Goal: Task Accomplishment & Management: Manage account settings

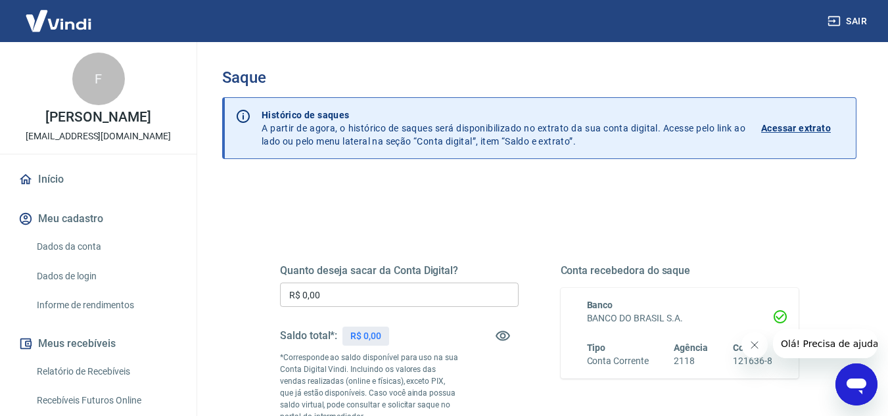
click at [355, 288] on input "R$ 0,00" at bounding box center [399, 295] width 239 height 24
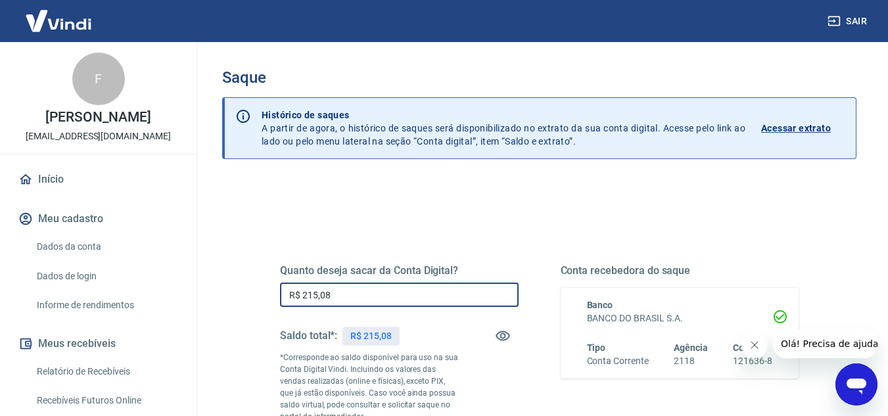
drag, startPoint x: 326, startPoint y: 289, endPoint x: 231, endPoint y: 287, distance: 94.1
click at [231, 287] on div "Quanto deseja sacar da Conta Digital? R$ 215,08 ​ Saldo total*: R$ 215,08 *Corr…" at bounding box center [539, 421] width 635 height 482
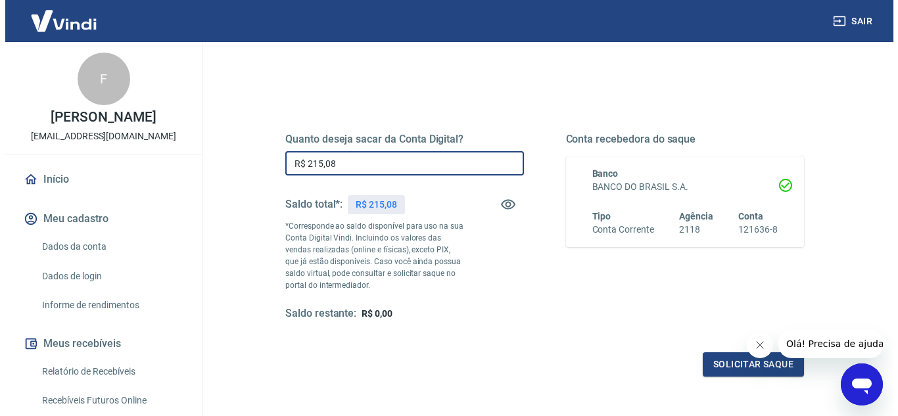
scroll to position [197, 0]
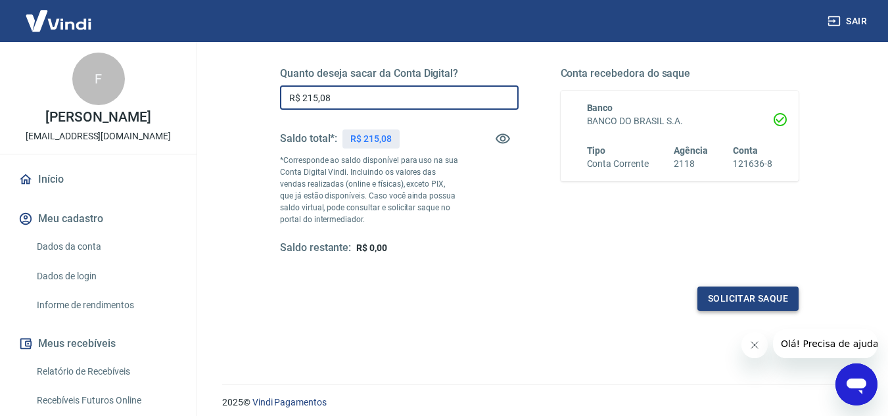
type input "R$ 215,08"
click at [779, 287] on button "Solicitar saque" at bounding box center [748, 299] width 101 height 24
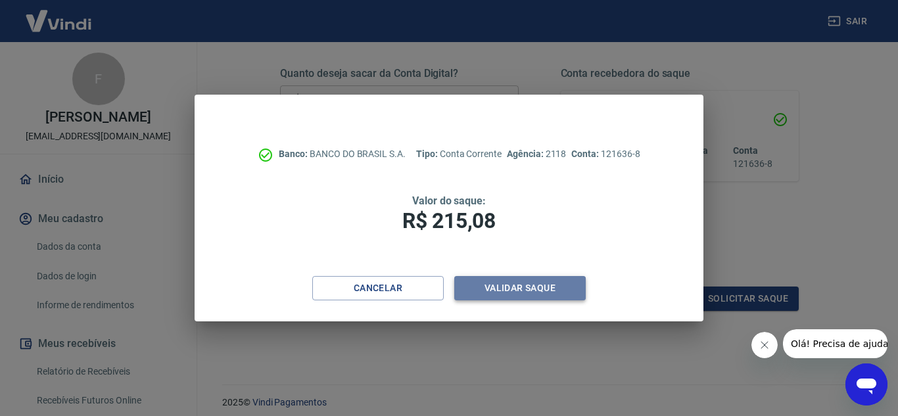
click at [536, 289] on button "Validar saque" at bounding box center [520, 288] width 132 height 24
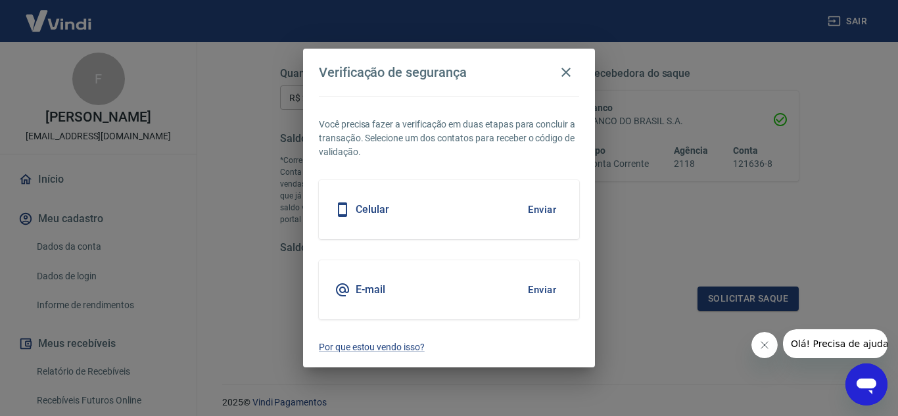
click at [540, 285] on button "Enviar" at bounding box center [542, 290] width 43 height 28
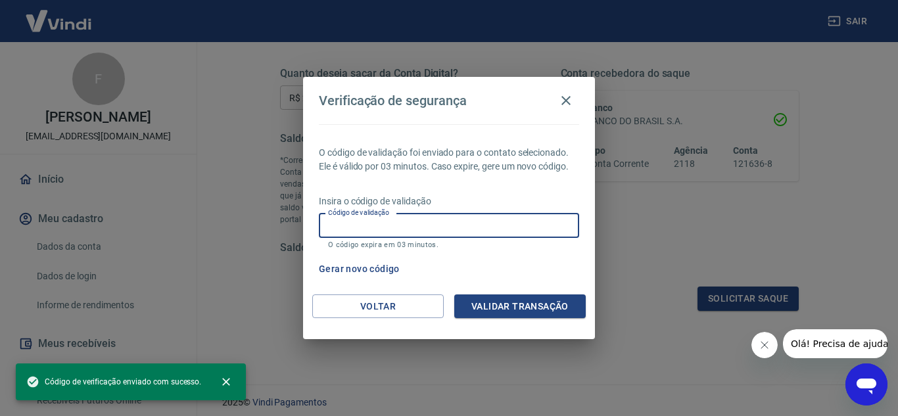
click at [410, 219] on input "Código de validação" at bounding box center [449, 226] width 260 height 24
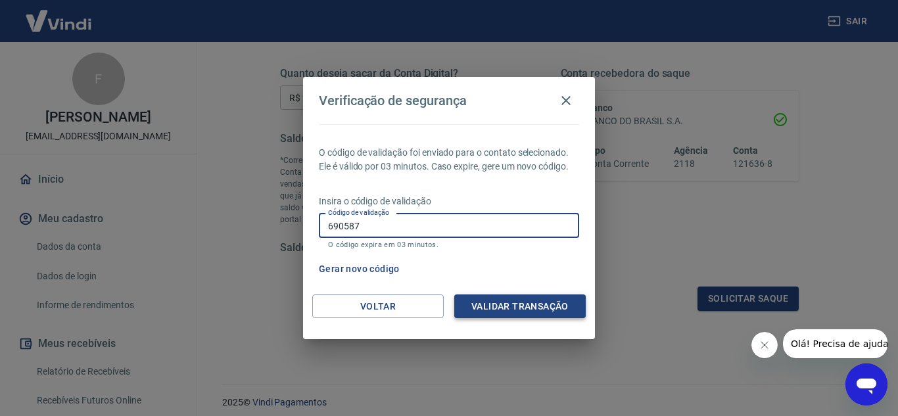
type input "690587"
click at [548, 298] on button "Validar transação" at bounding box center [520, 307] width 132 height 24
